Goal: Information Seeking & Learning: Learn about a topic

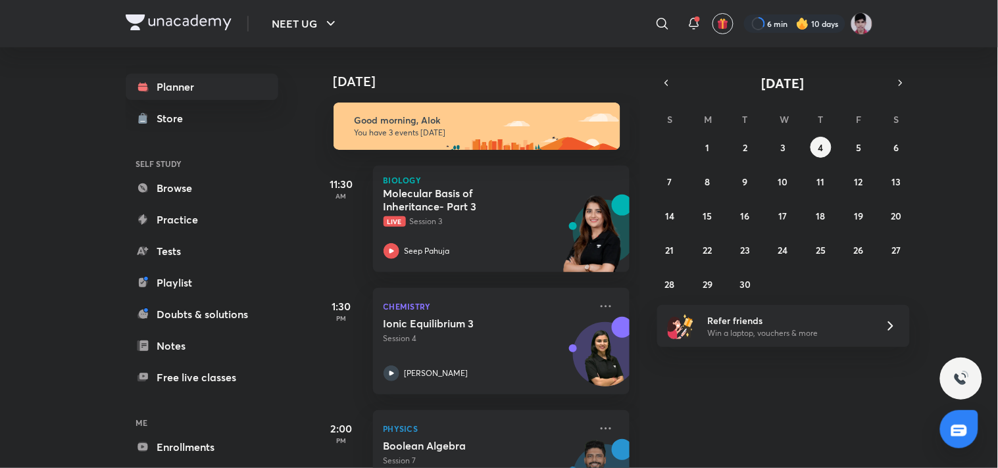
click at [448, 209] on h5 "Molecular Basis of Inheritance- Part 3" at bounding box center [466, 200] width 164 height 26
